Goal: Transaction & Acquisition: Download file/media

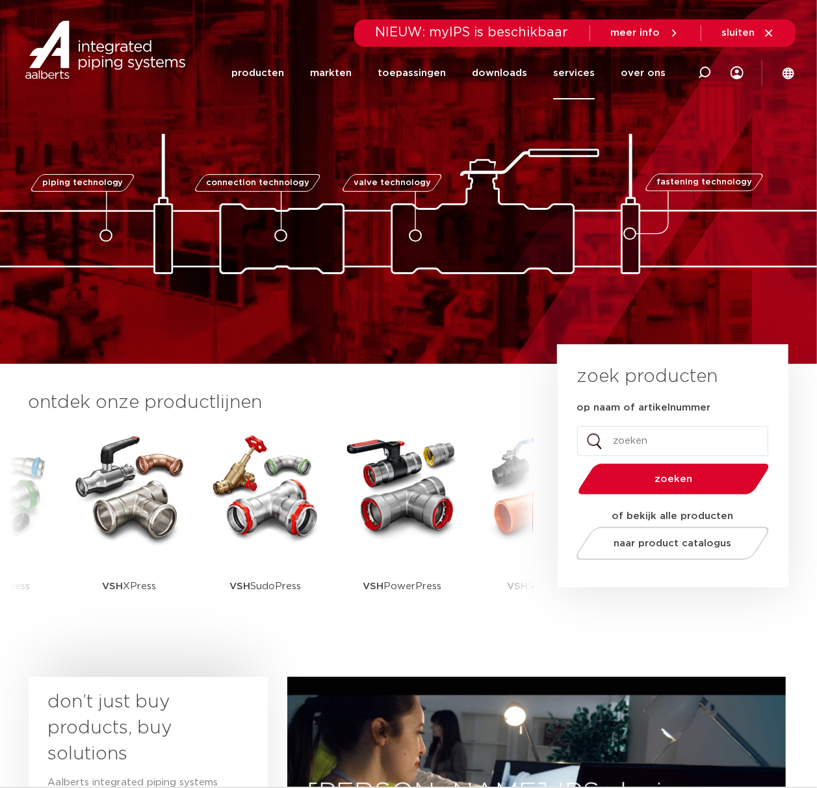
click at [579, 78] on link "services" at bounding box center [574, 73] width 42 height 53
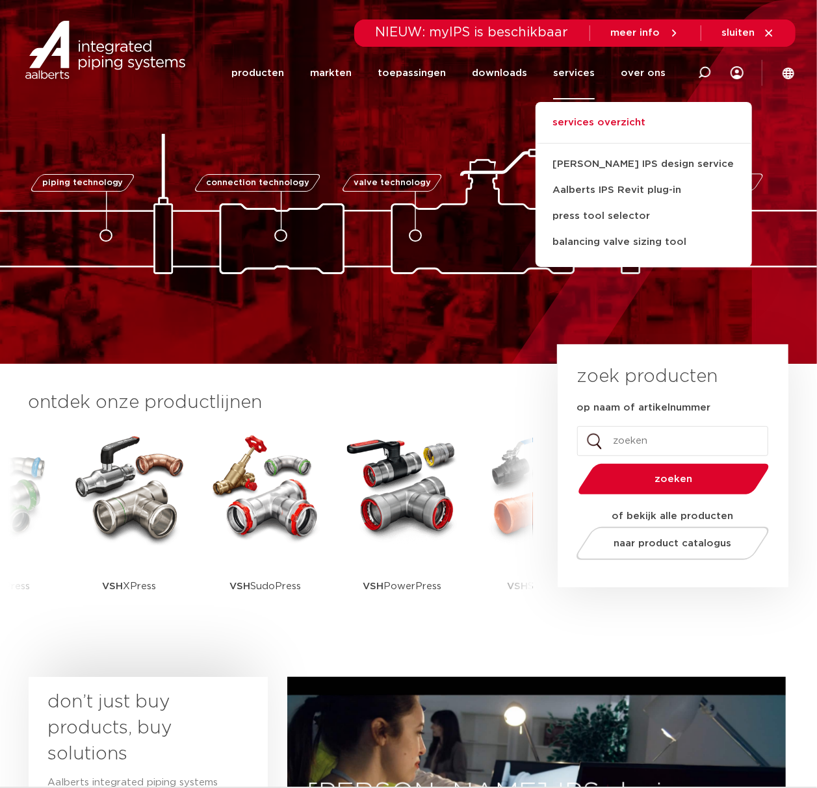
click at [611, 125] on link "services overzicht" at bounding box center [643, 129] width 216 height 29
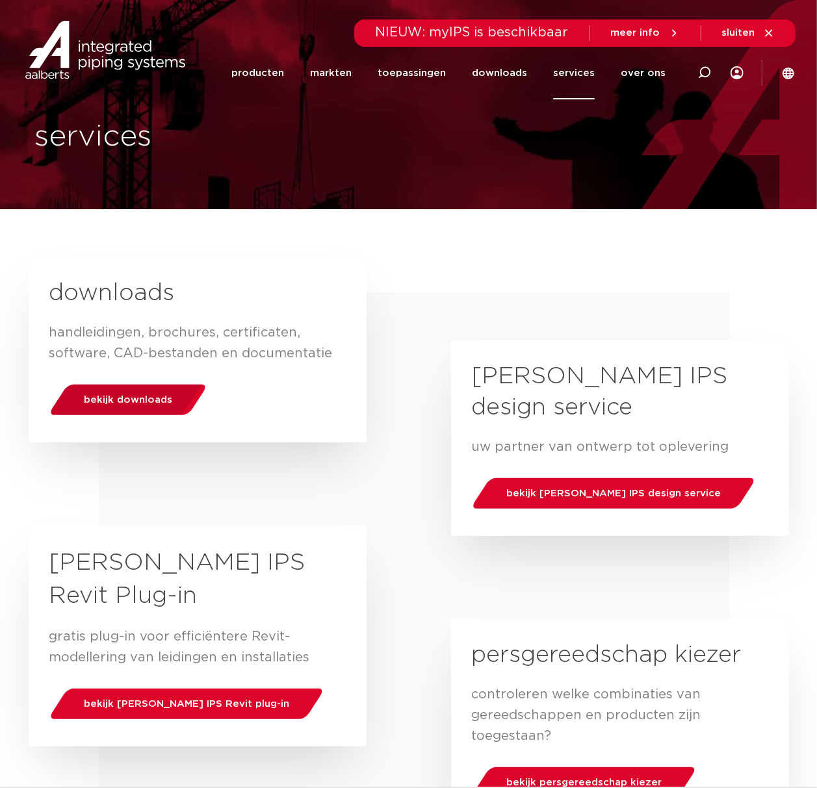
click at [148, 404] on div "bekijk downloads" at bounding box center [128, 399] width 166 height 33
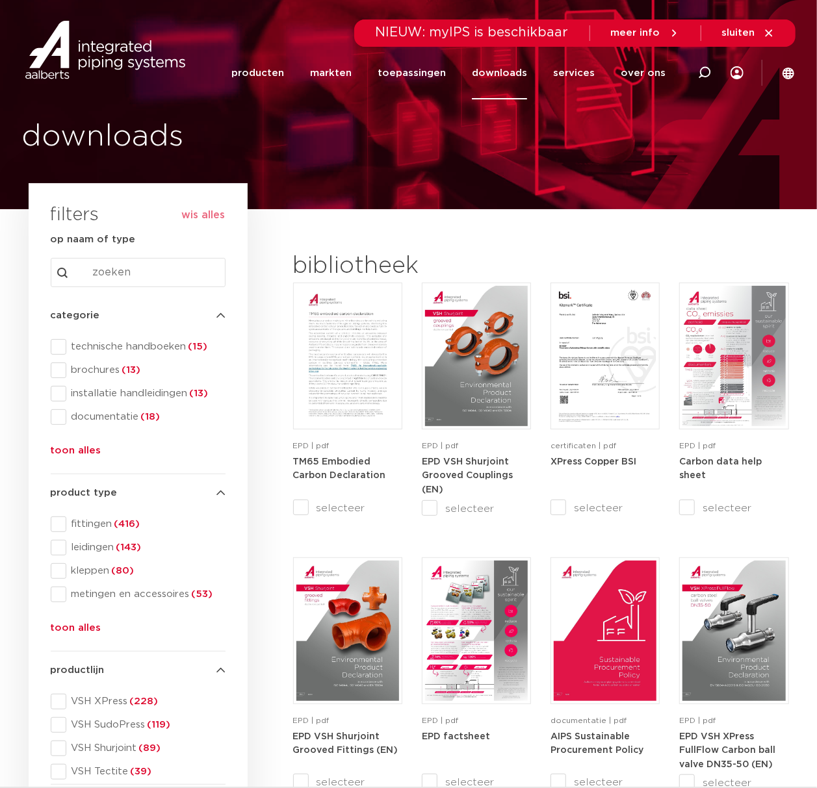
click at [120, 356] on ul "technische handboeken (15) brochures (13) installatie handleidingen (13) docume…" at bounding box center [138, 386] width 175 height 94
click at [126, 355] on ul "technische handboeken (15) brochures (13) installatie handleidingen (13) docume…" at bounding box center [138, 386] width 175 height 94
click at [138, 347] on span "technische handboeken (15)" at bounding box center [145, 346] width 159 height 13
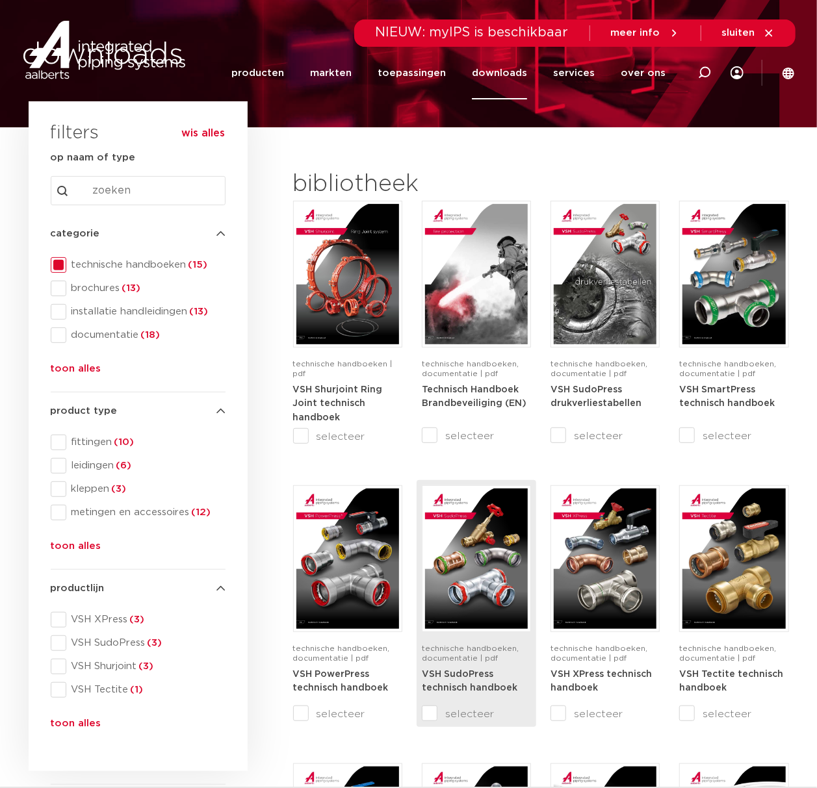
scroll to position [173, 0]
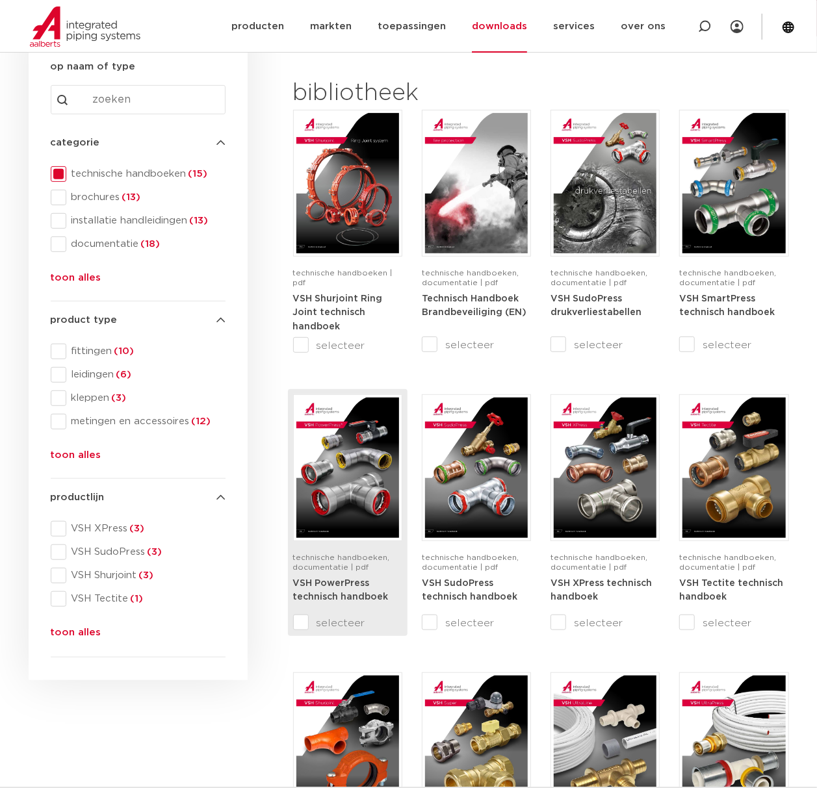
click at [374, 466] on img at bounding box center [347, 468] width 103 height 140
